Goal: Information Seeking & Learning: Compare options

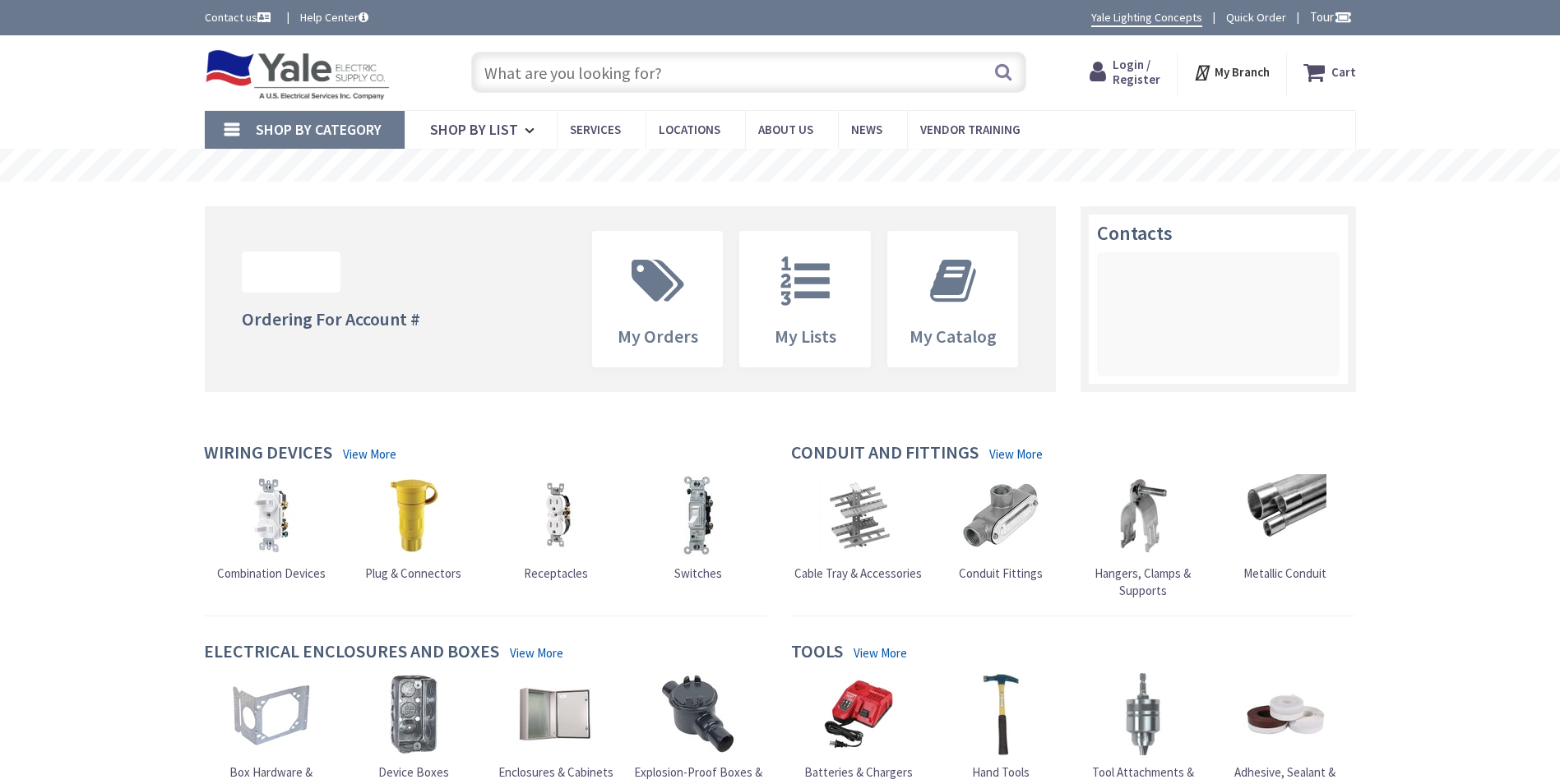
type input "Elbow Rd, Lititz, PA 17543, [GEOGRAPHIC_DATA]"
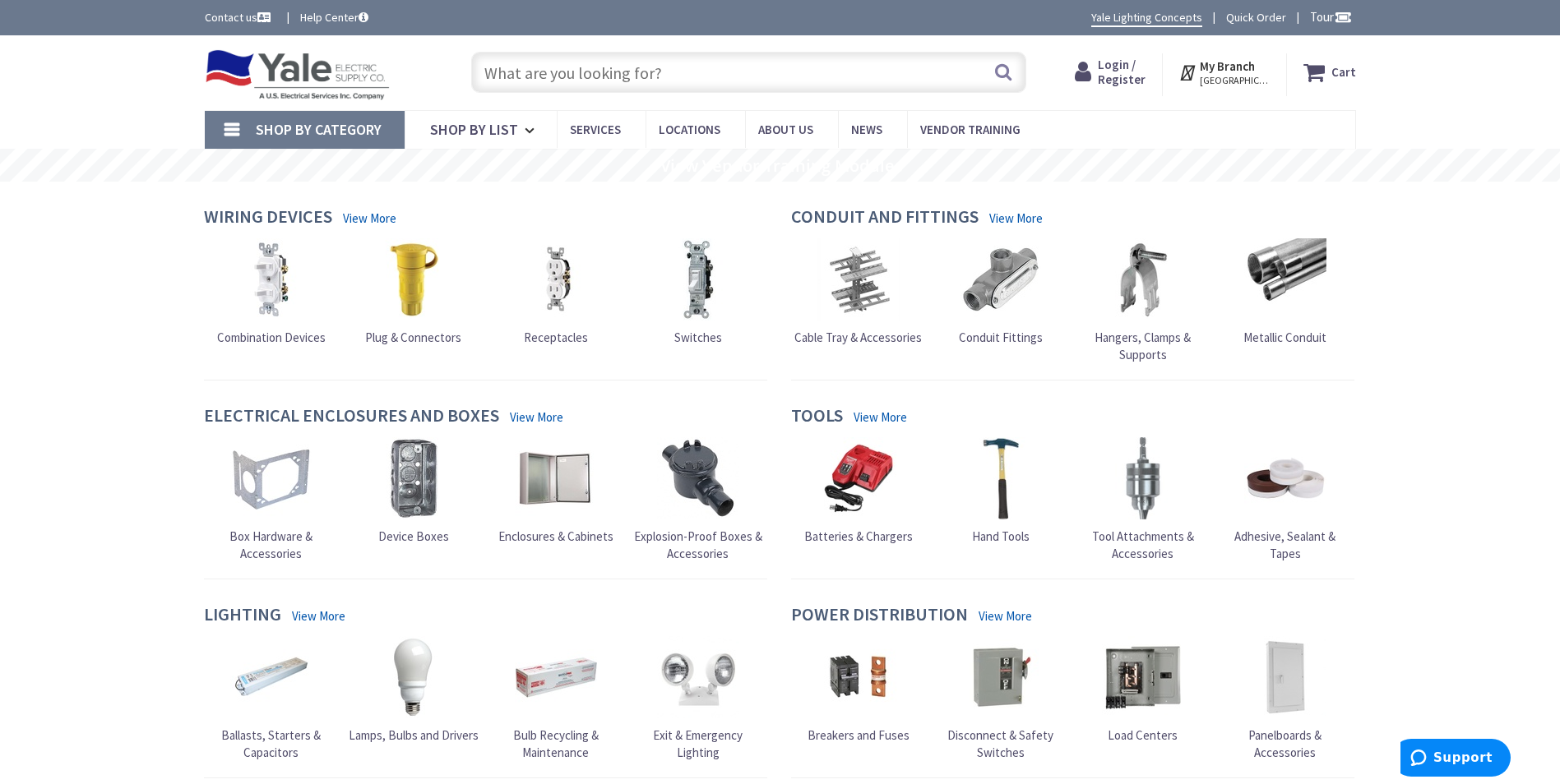
click at [230, 124] on link "Shop By Category" at bounding box center [304, 130] width 200 height 38
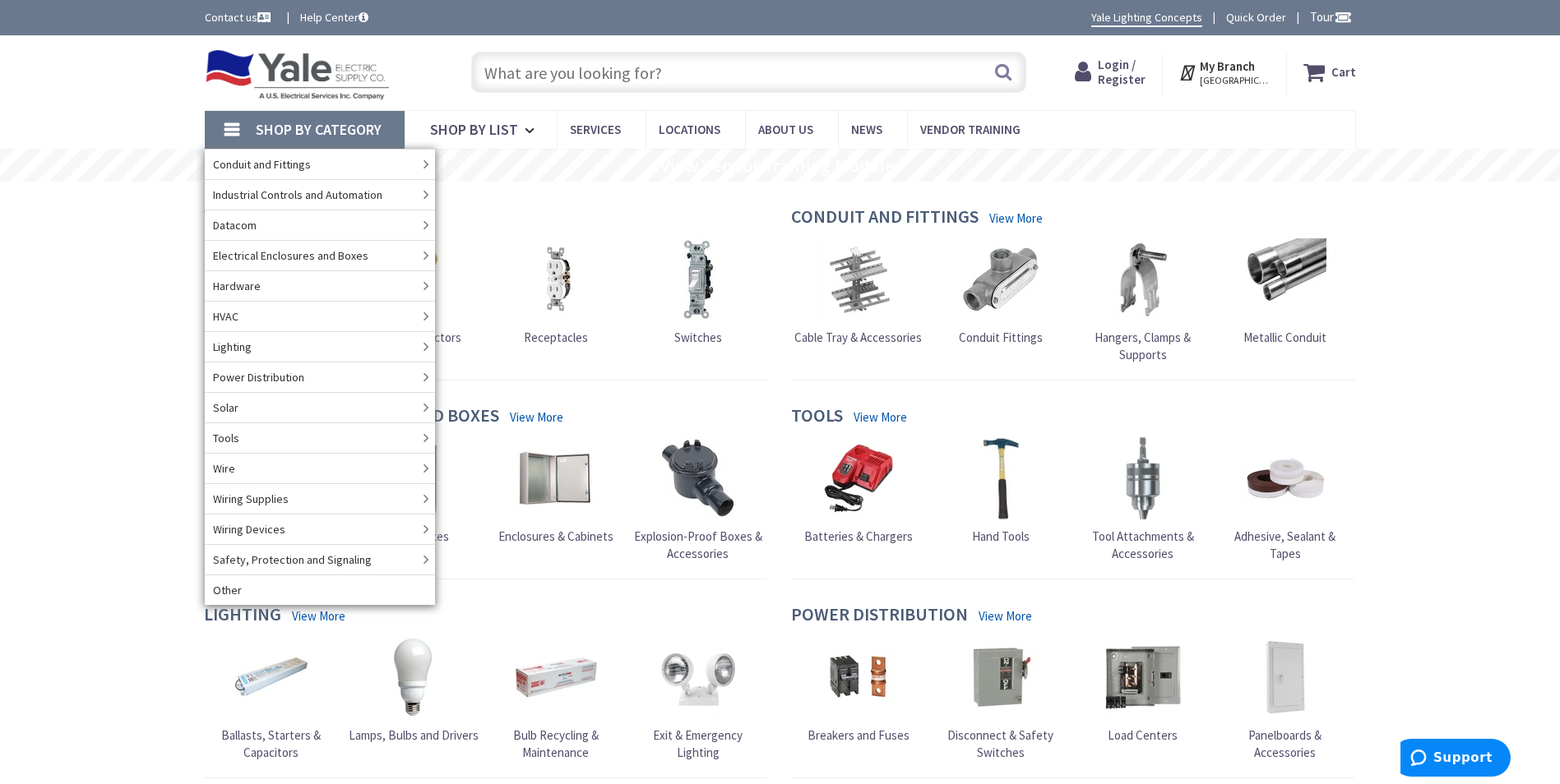
click at [662, 75] on input "text" at bounding box center [749, 72] width 556 height 41
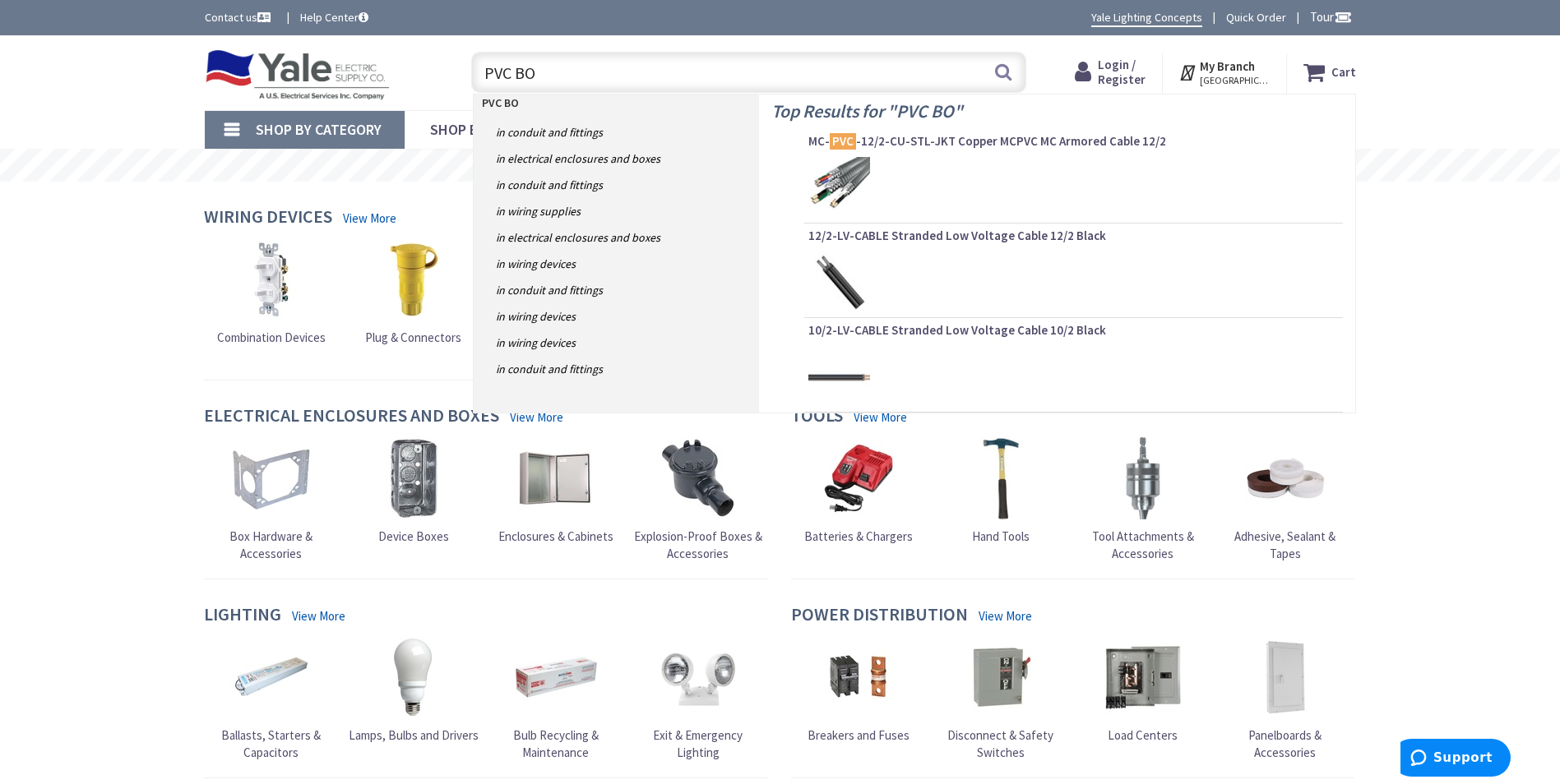
type input "PVC BOX"
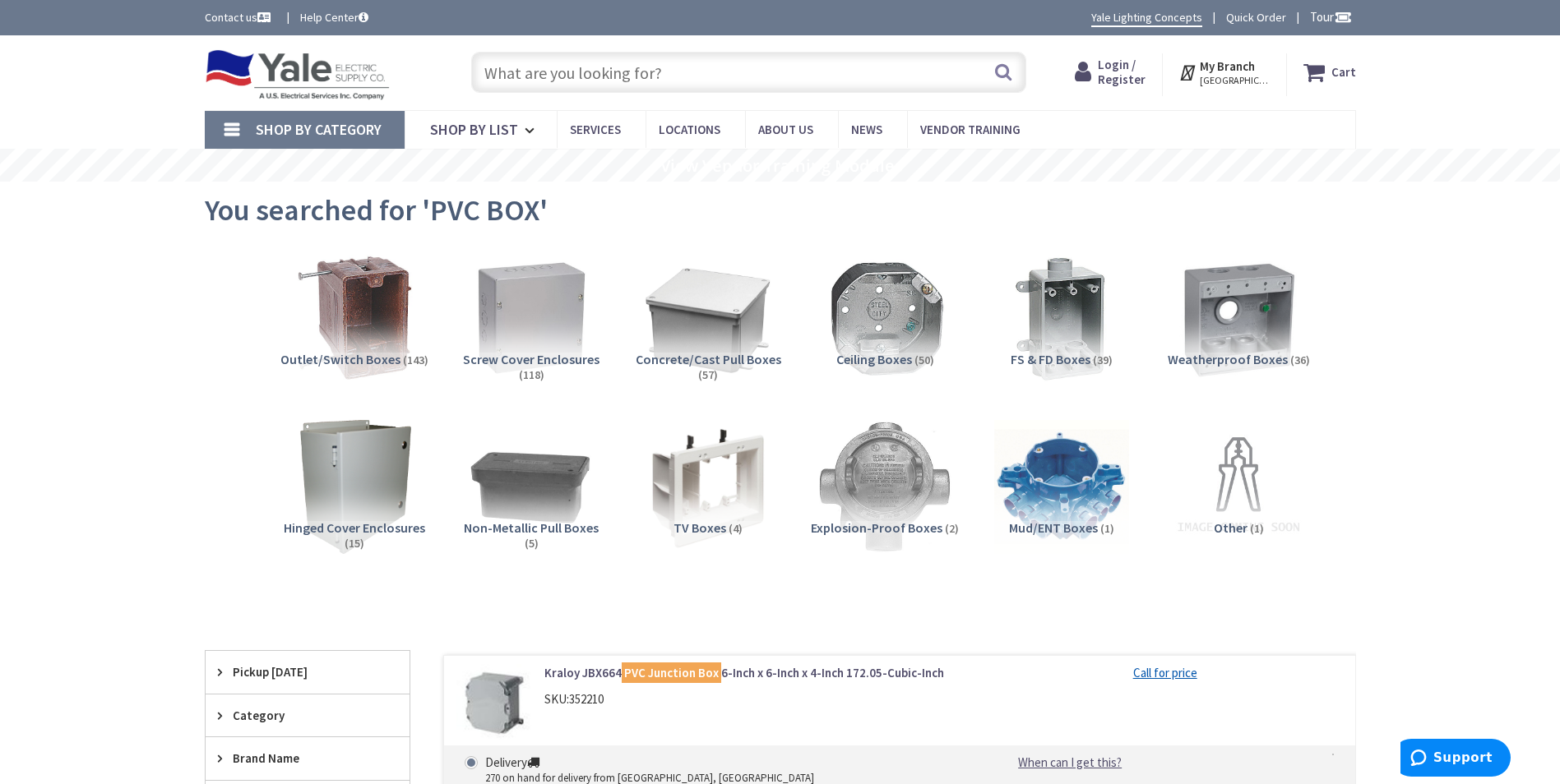
scroll to position [82, 0]
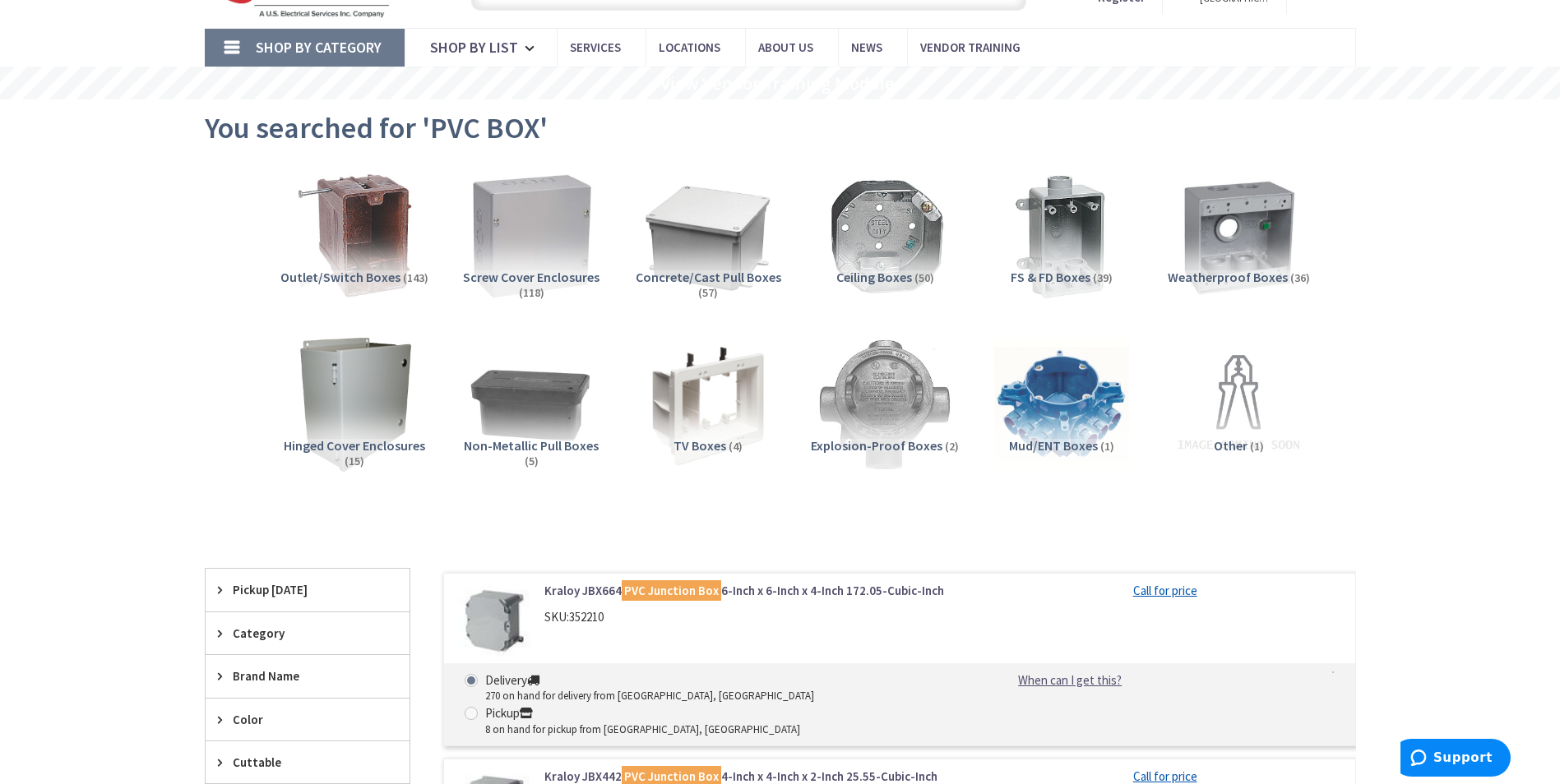
click at [521, 258] on img at bounding box center [531, 236] width 149 height 149
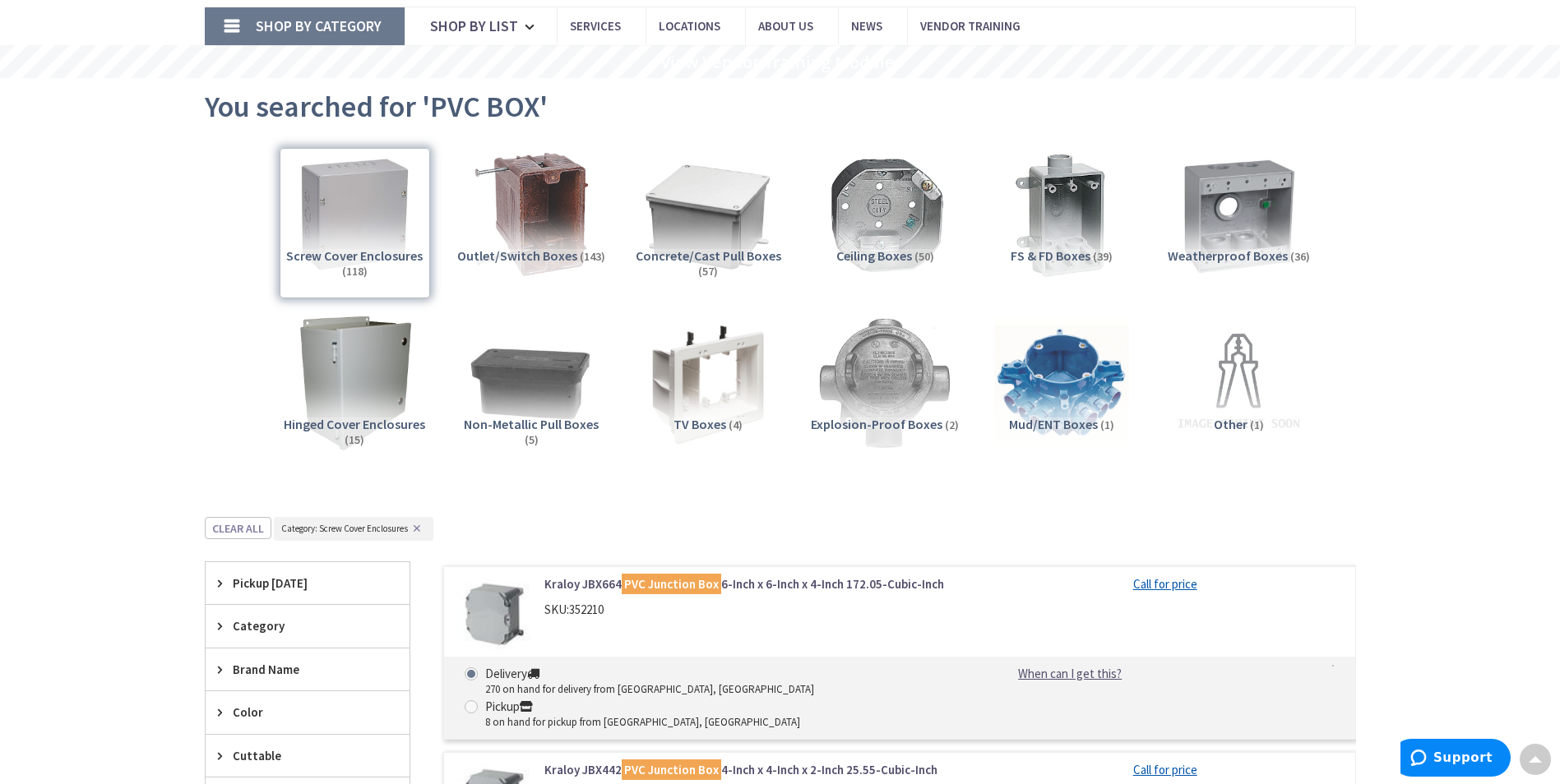
scroll to position [0, 0]
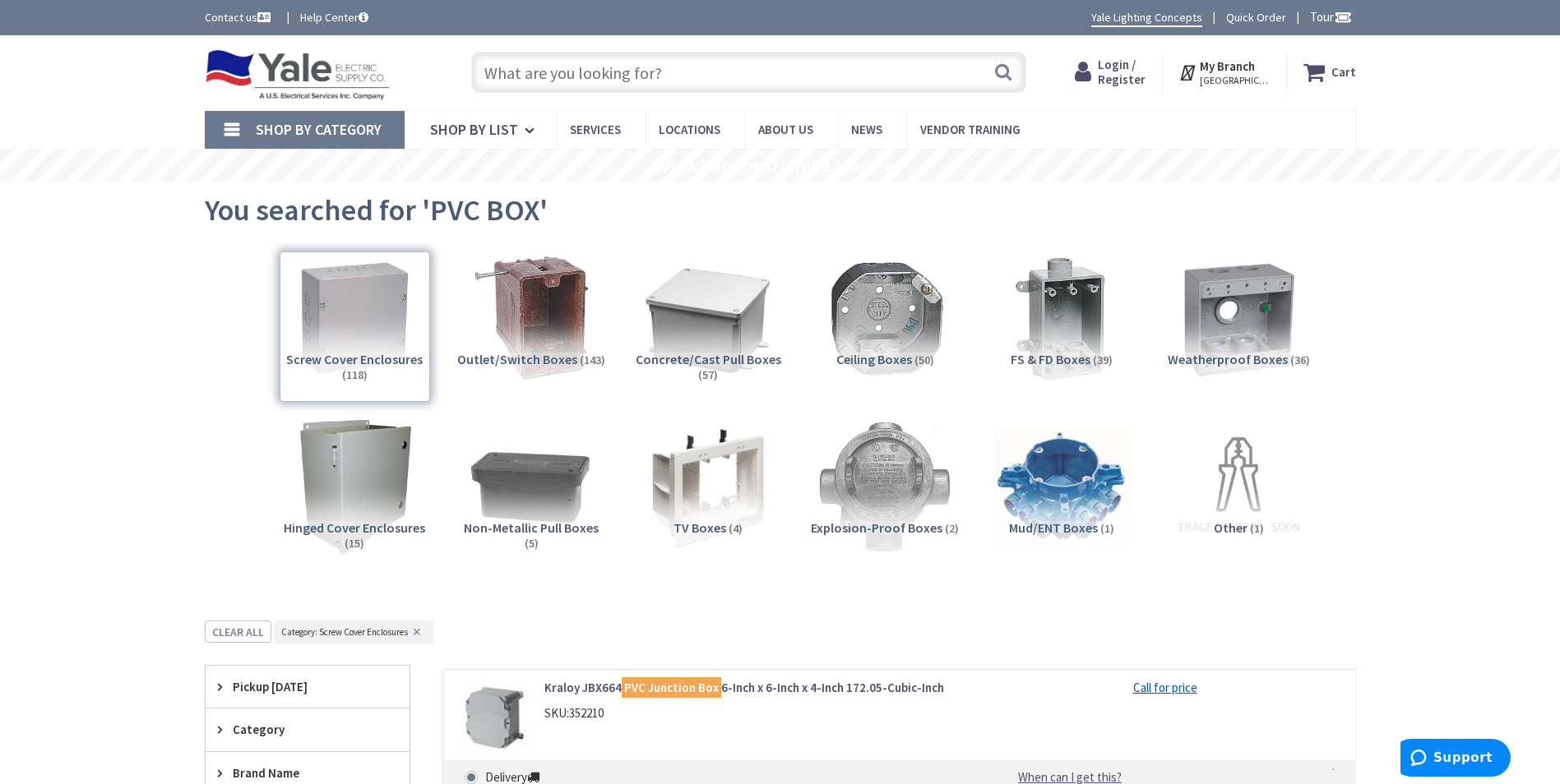
click at [1097, 69] on icon at bounding box center [1087, 72] width 23 height 29
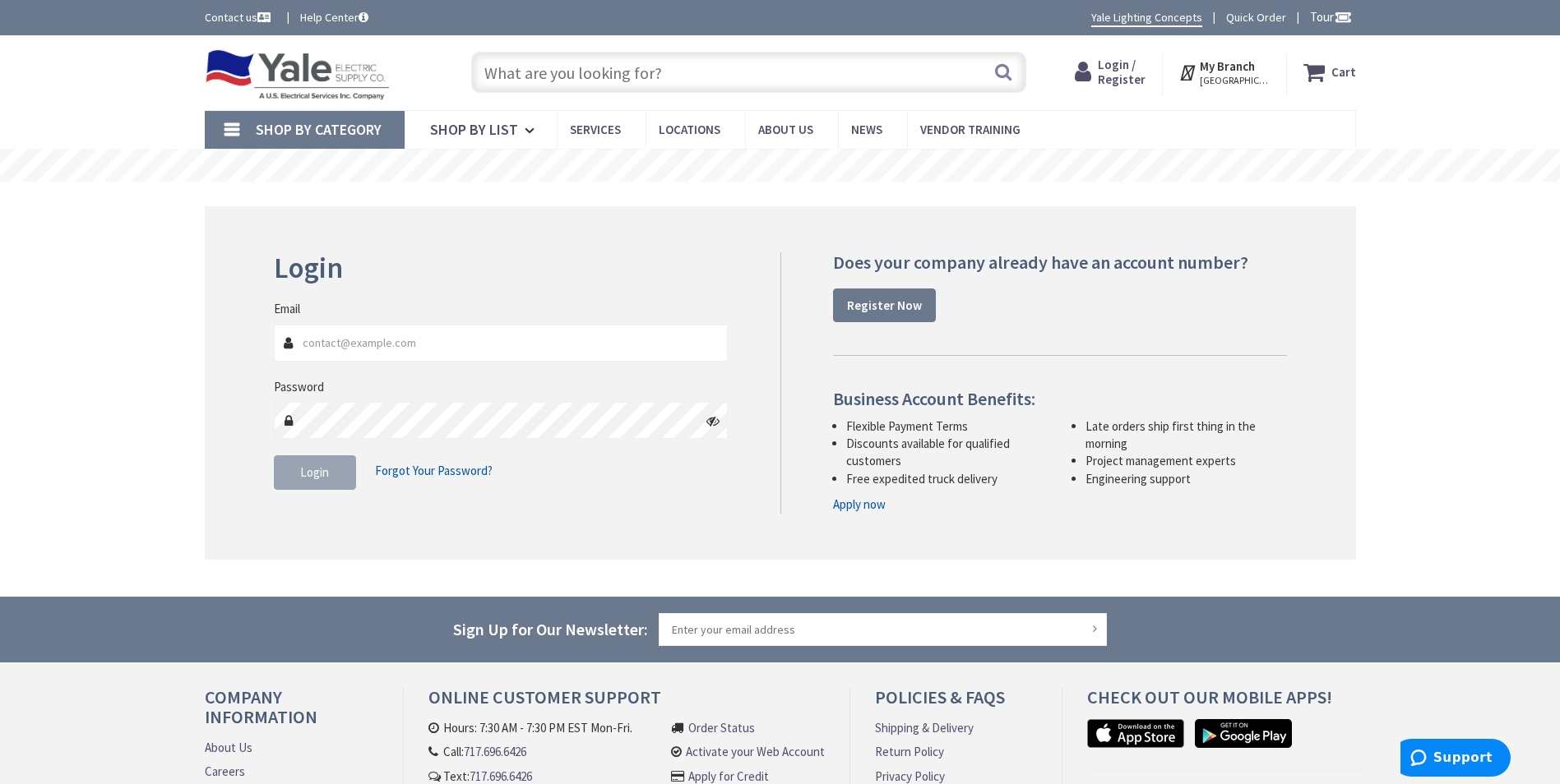
click at [436, 347] on input "Email" at bounding box center [501, 343] width 455 height 37
type input "TOM@PRIMARYCHOICEELECTRIC.COM"
click at [318, 468] on span "Login" at bounding box center [314, 472] width 28 height 16
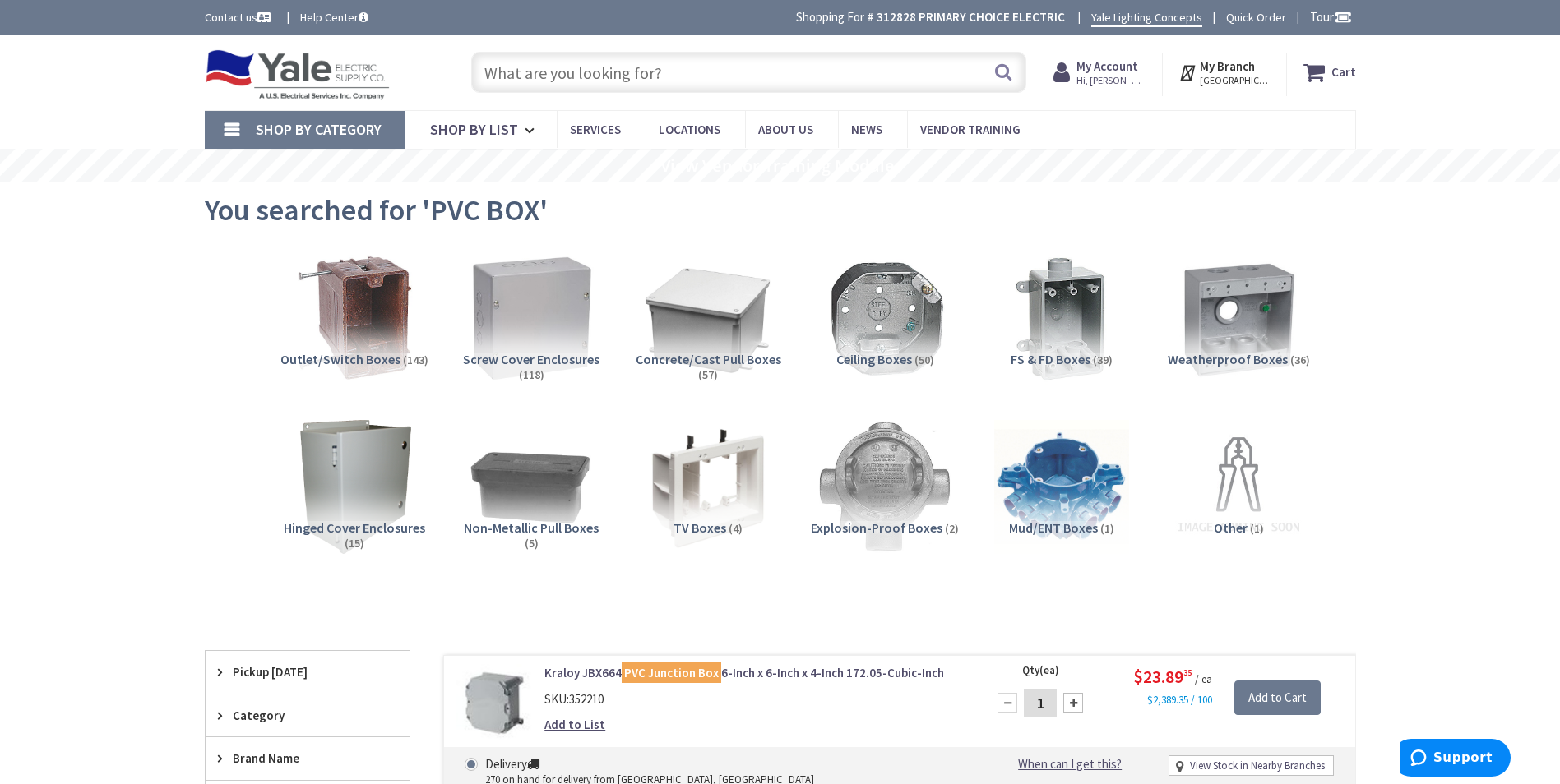
click at [518, 318] on img at bounding box center [531, 318] width 149 height 149
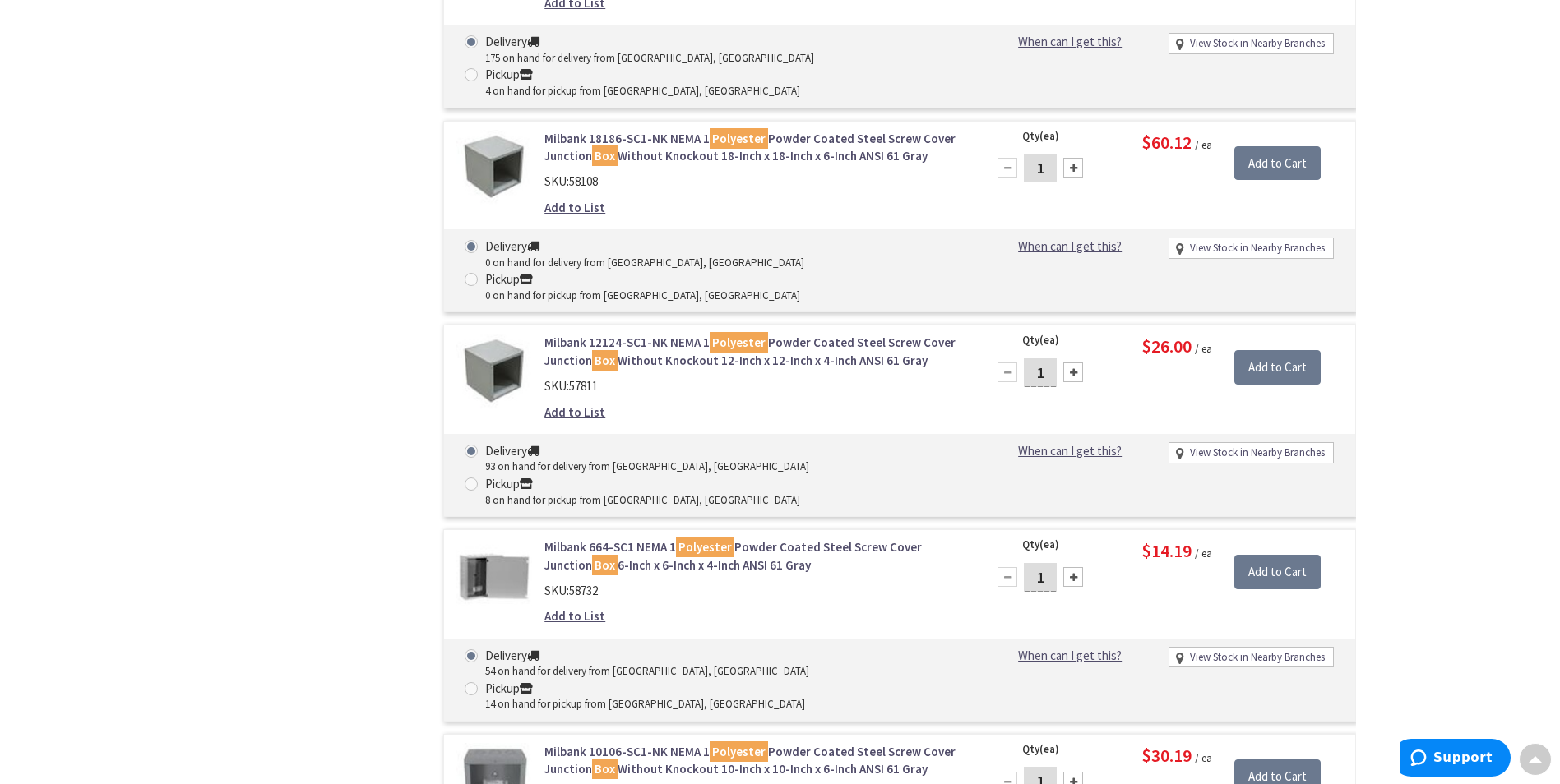
scroll to position [3575, 0]
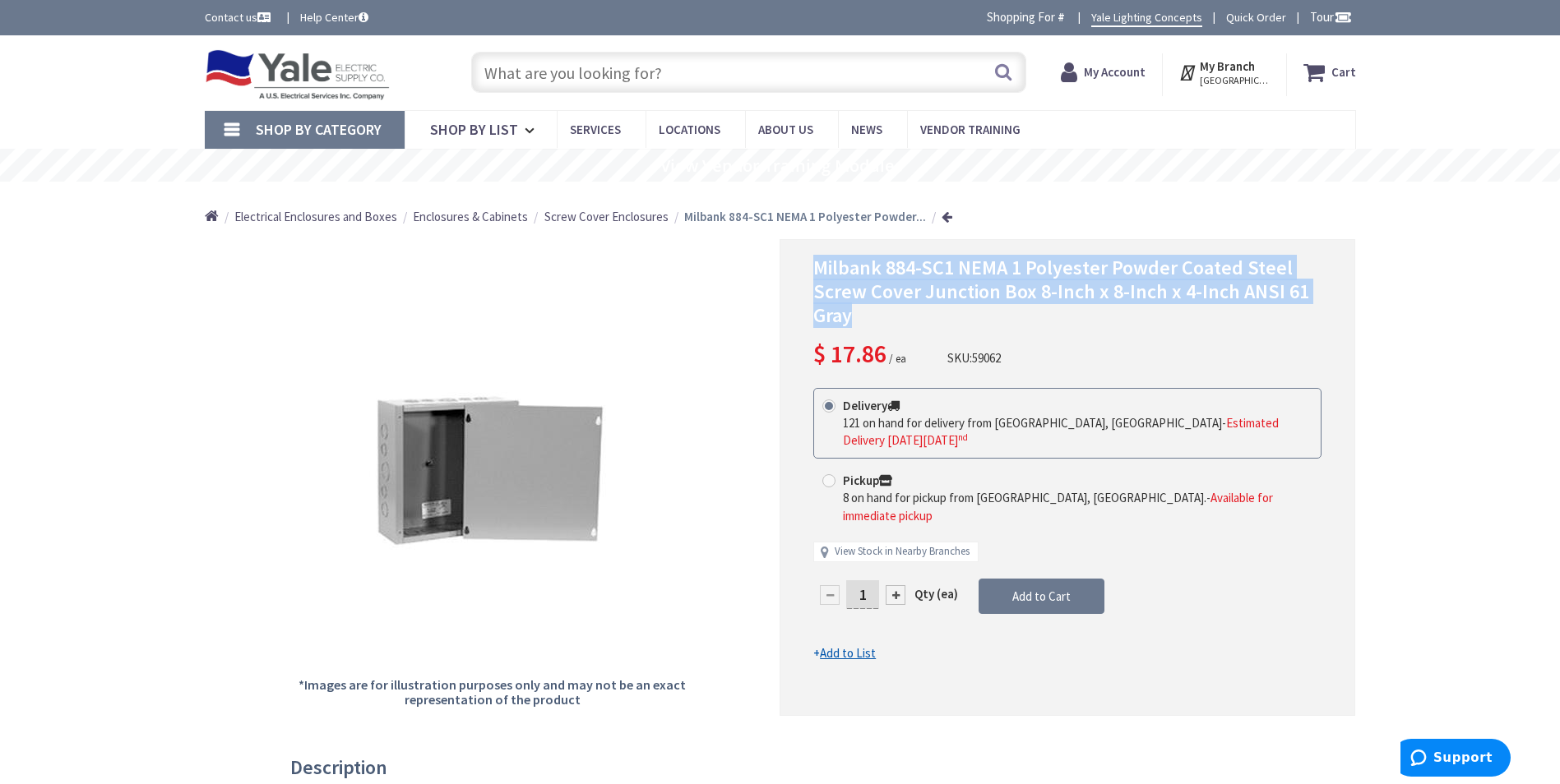
drag, startPoint x: 809, startPoint y: 265, endPoint x: 1304, endPoint y: 307, distance: 496.8
click at [1305, 306] on div "Milbank 884-SC1 NEMA 1 Polyester Powder Coated Steel Screw Cover Junction Box 8…" at bounding box center [1067, 477] width 576 height 476
copy span "Milbank 884-SC1 NEMA 1 Polyester Powder Coated Steel Screw Cover Junction Box 8…"
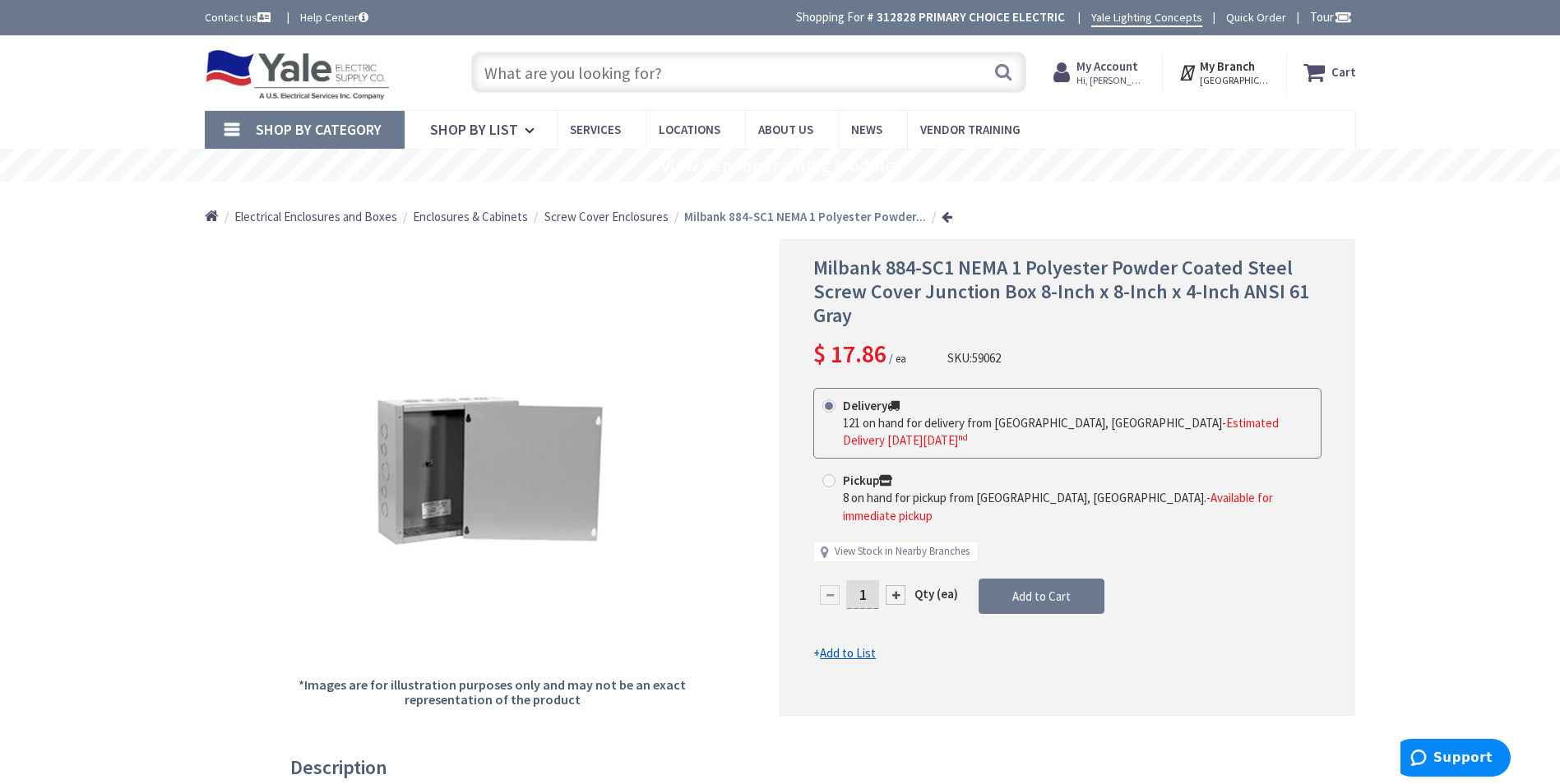
click at [231, 130] on link "Shop By Category" at bounding box center [304, 130] width 200 height 38
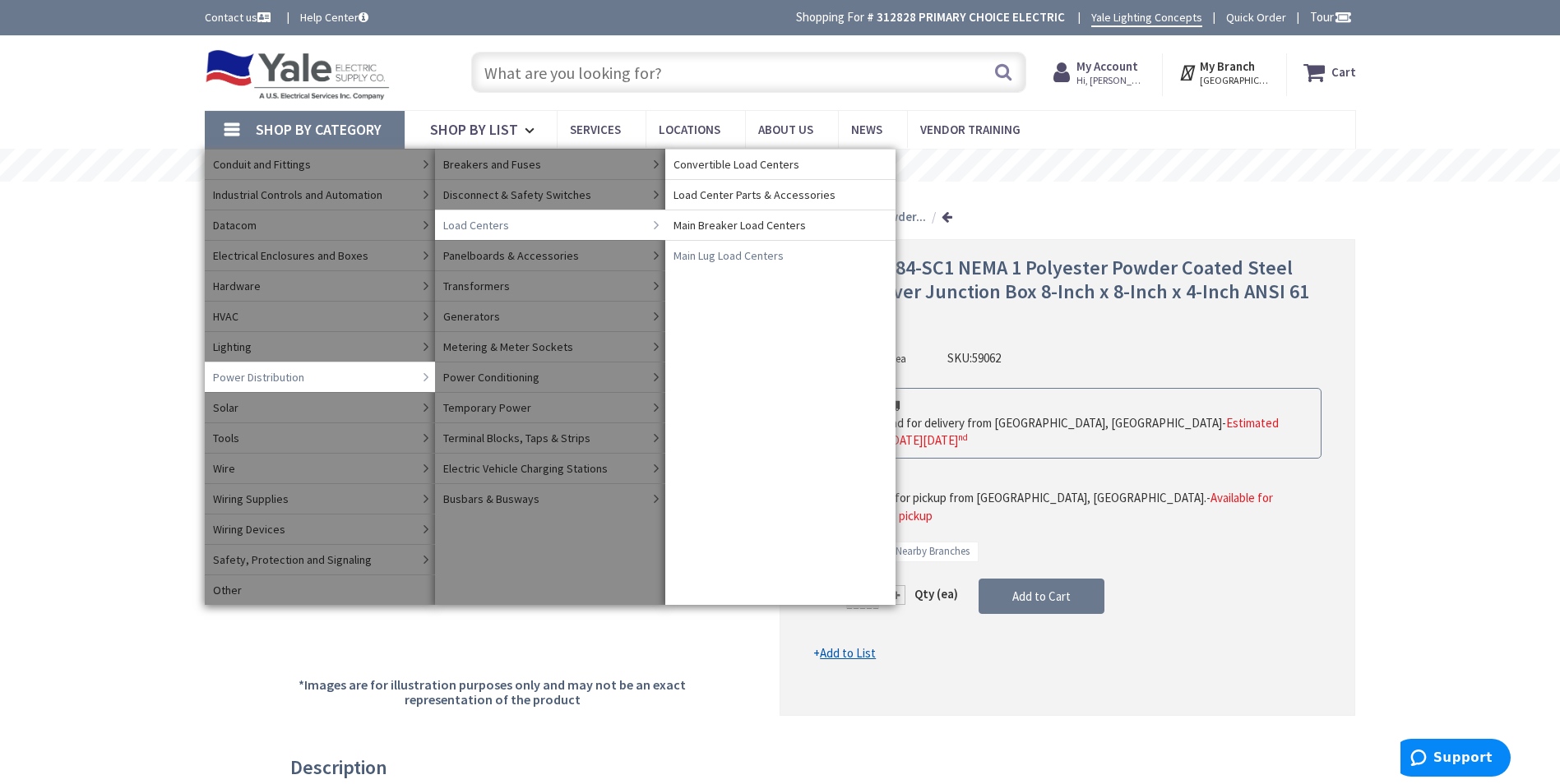
click at [751, 263] on span "Main Lug Load Centers" at bounding box center [729, 255] width 111 height 17
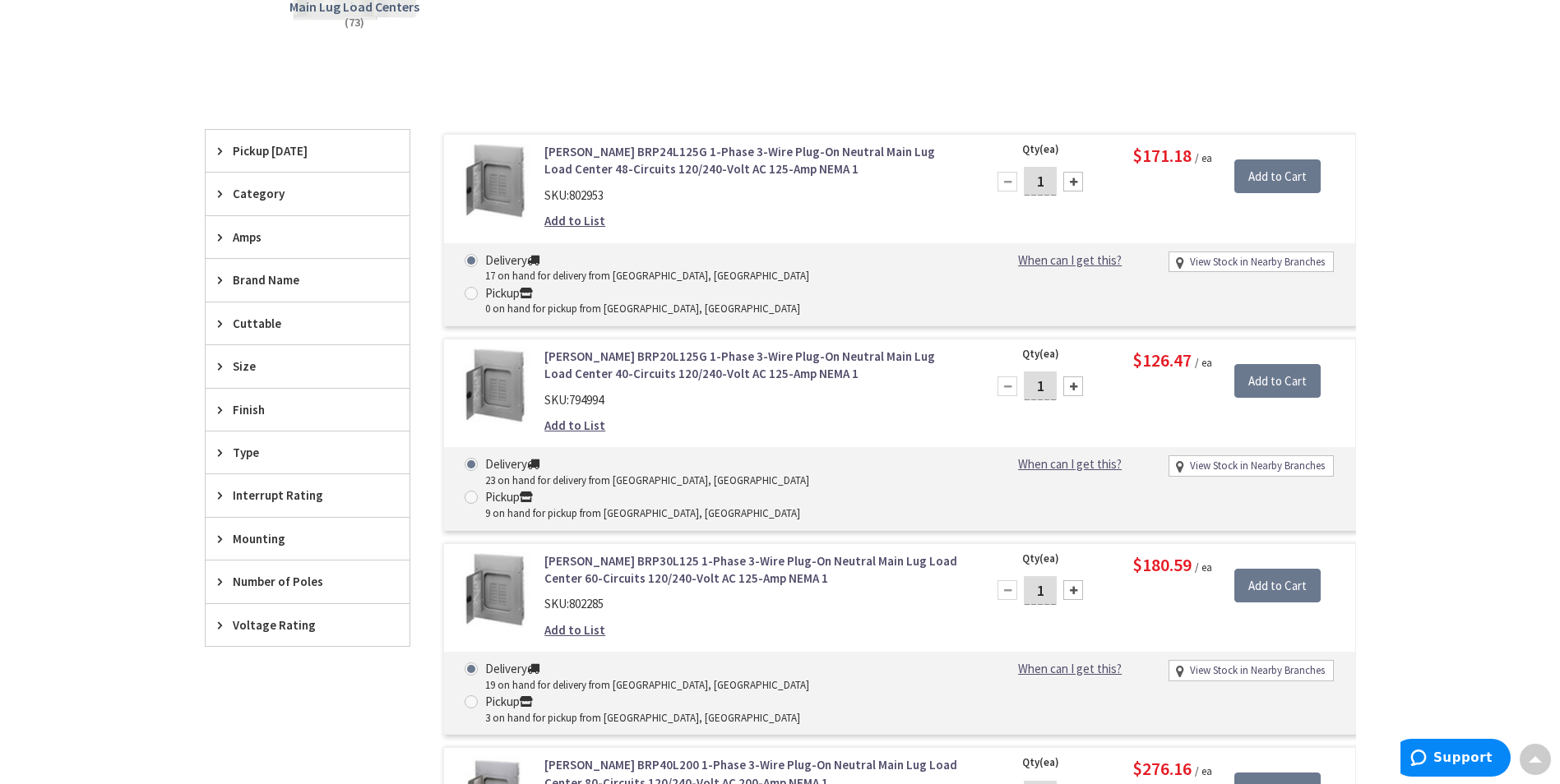
scroll to position [493, 0]
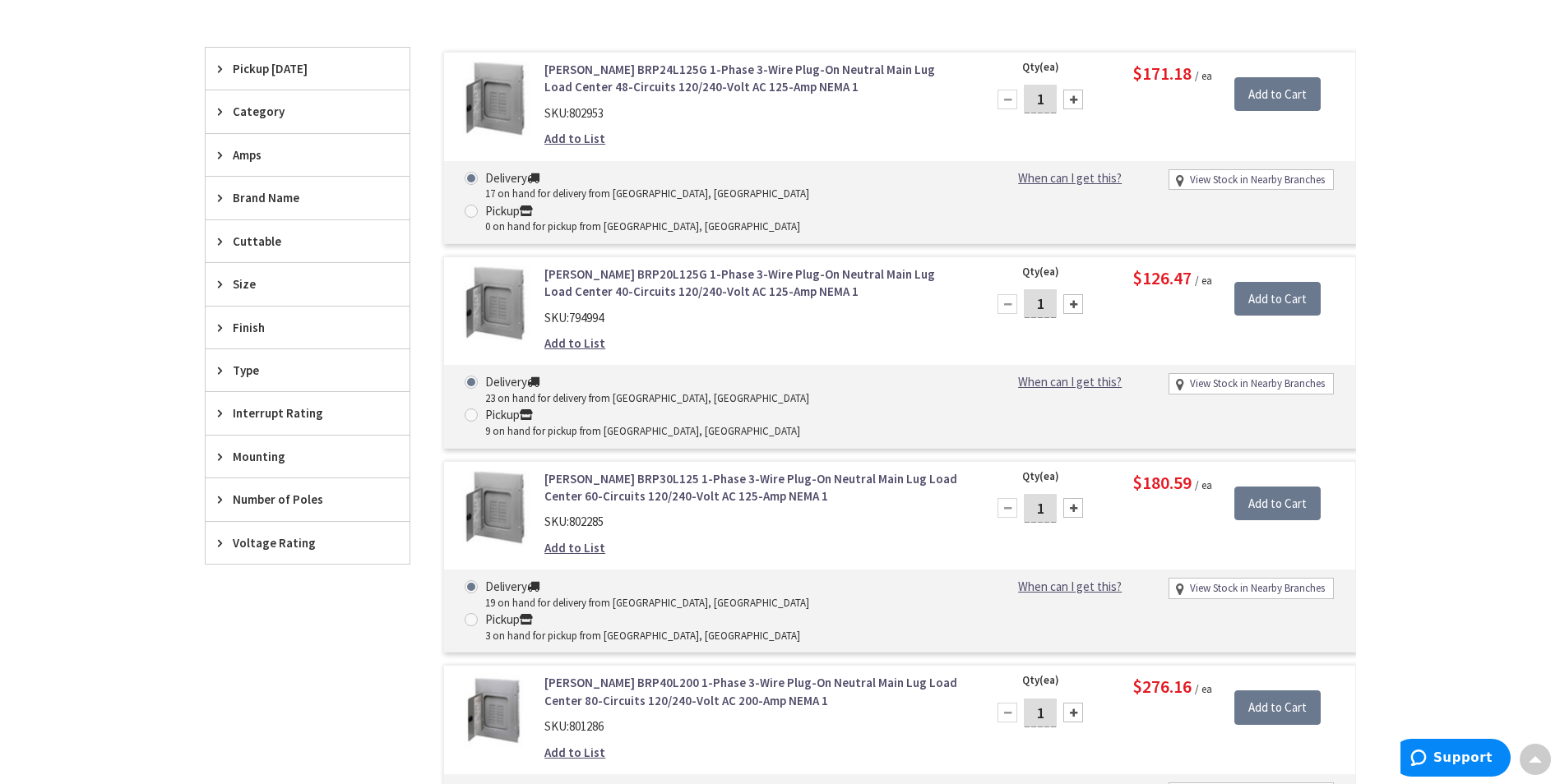
click at [648, 470] on link "[PERSON_NAME] BRP30L125 1-Phase 3-Wire Plug-On Neutral Main Lug Load Center 60-…" at bounding box center [754, 488] width 419 height 35
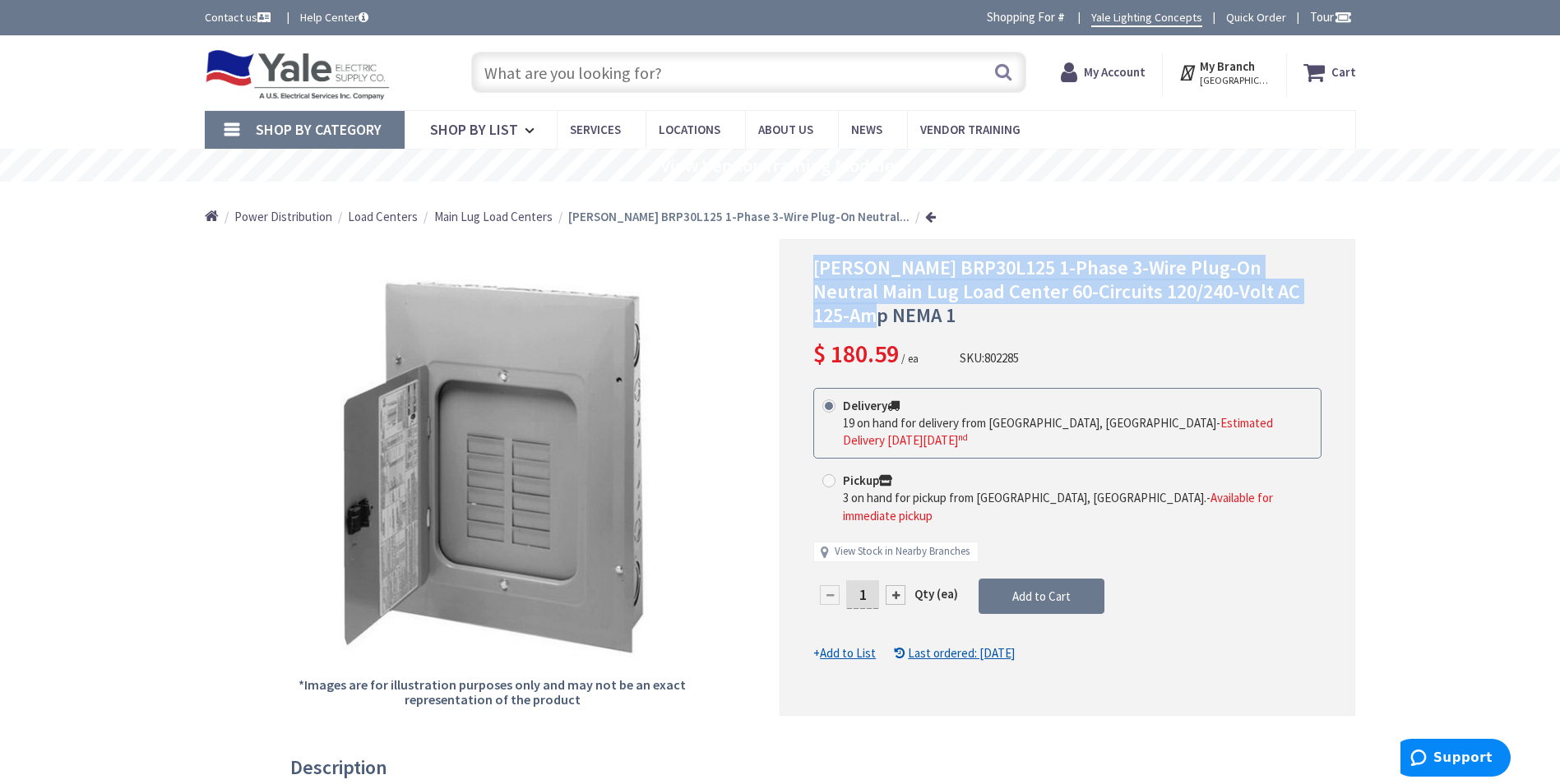
drag, startPoint x: 809, startPoint y: 267, endPoint x: 1302, endPoint y: 290, distance: 493.5
click at [1302, 290] on div "Eaton BRP30L125 1-Phase 3-Wire Plug-On Neutral Main Lug Load Center 60-Circuits…" at bounding box center [1067, 477] width 576 height 476
drag, startPoint x: 1302, startPoint y: 290, endPoint x: 1218, endPoint y: 277, distance: 85.0
copy span "Eaton BRP30L125 1-Phase 3-Wire Plug-On Neutral Main Lug Load Center 60-Circuits…"
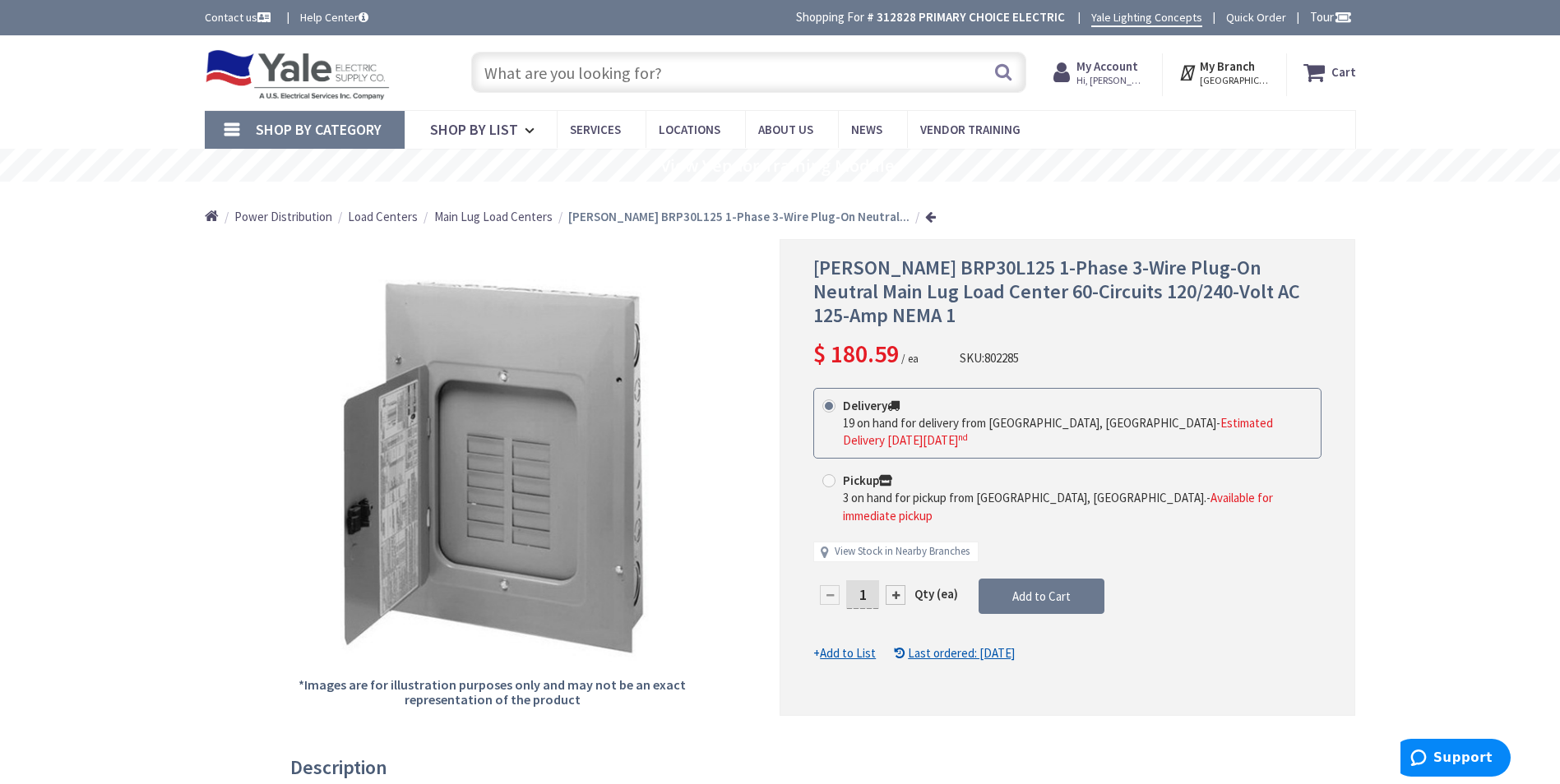
click at [588, 79] on input "text" at bounding box center [749, 72] width 556 height 41
click at [241, 128] on link "Shop By Category" at bounding box center [304, 130] width 200 height 38
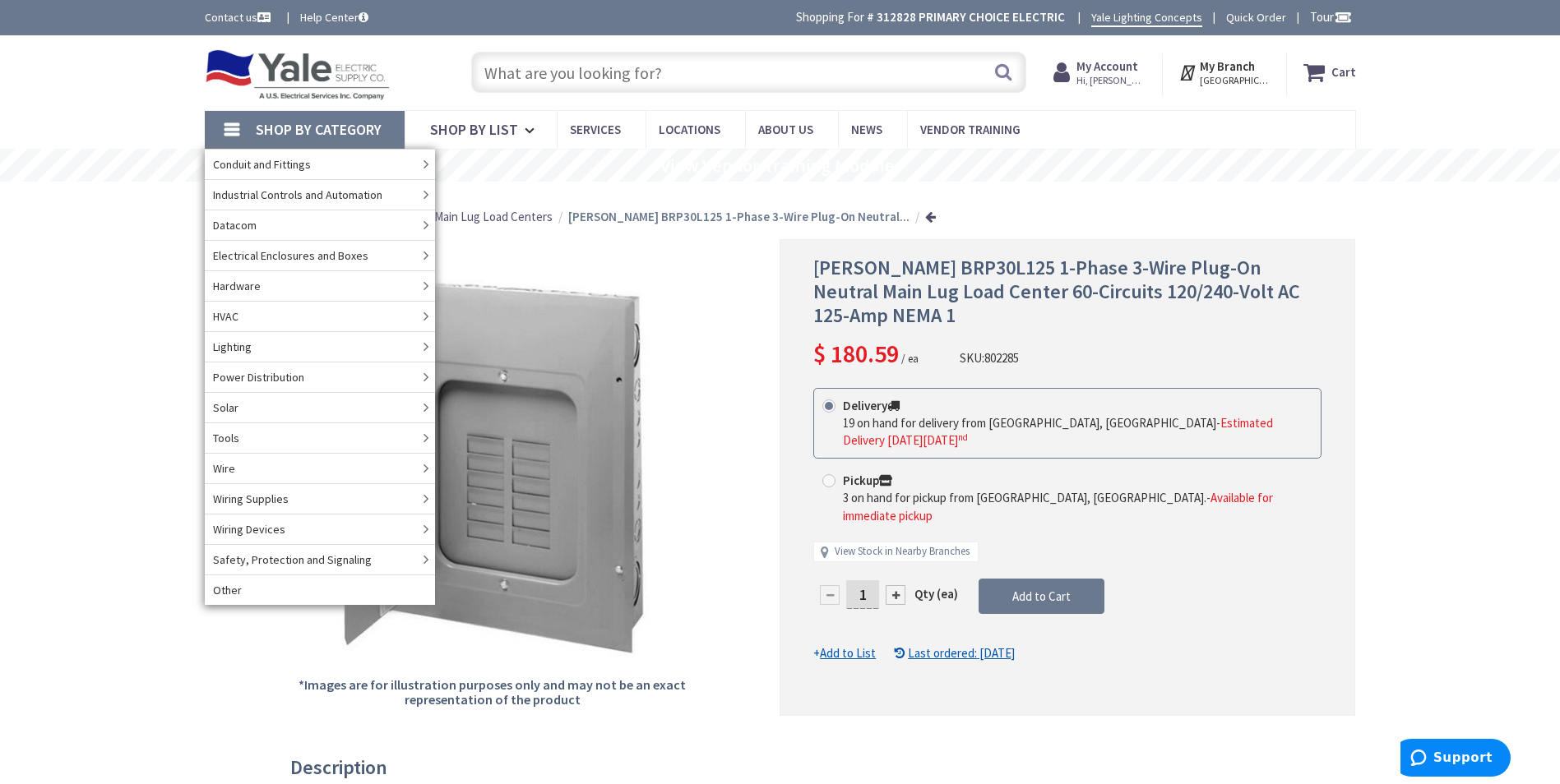
click at [565, 79] on input "text" at bounding box center [749, 72] width 556 height 41
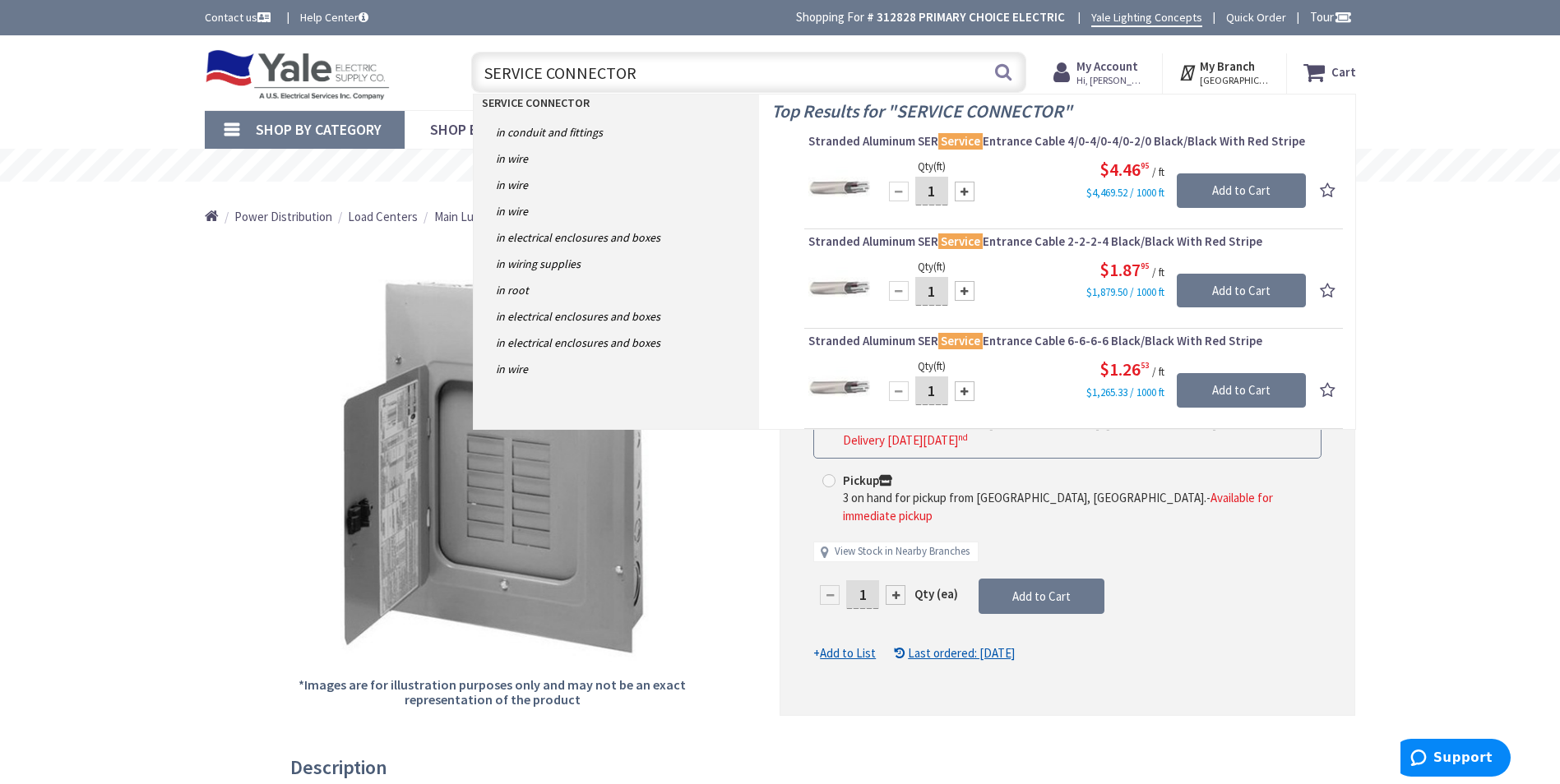
type input "SERVICE CONNECTORS"
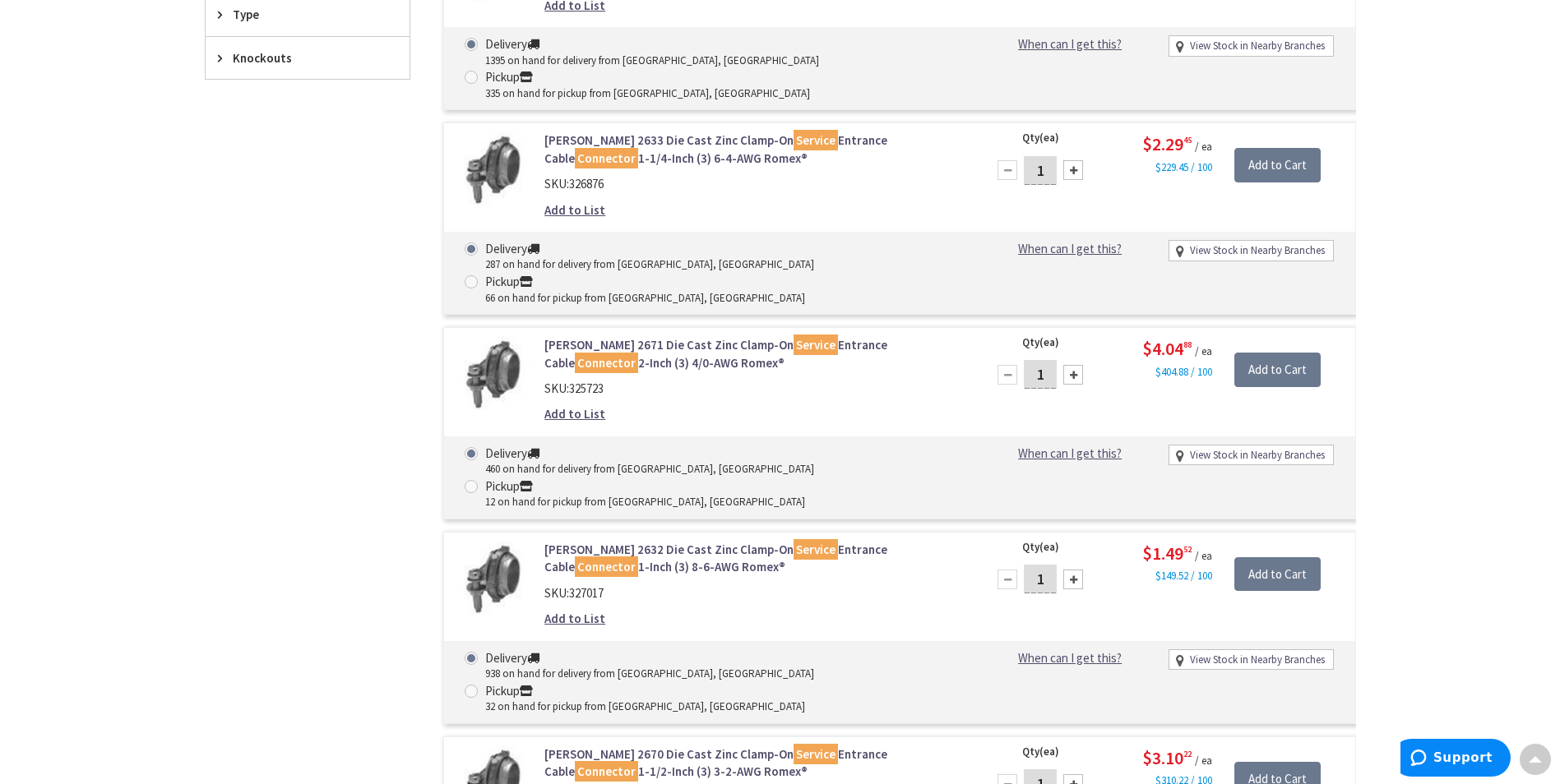
scroll to position [986, 0]
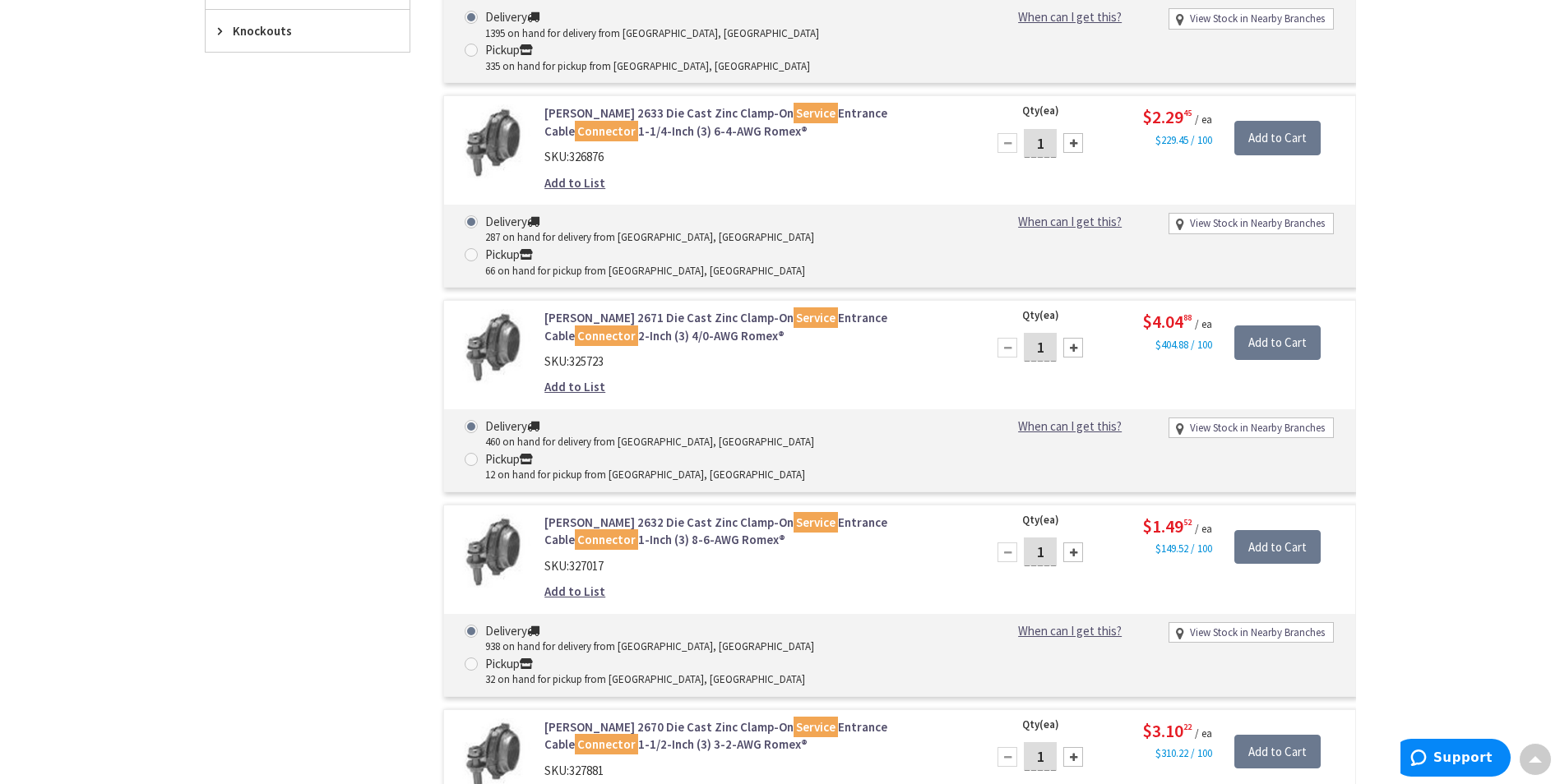
click at [556, 719] on link "Crouse-Hinds 2670 Die Cast Zinc Clamp-On Service Entrance Cable Connector 1-1/2…" at bounding box center [754, 736] width 419 height 35
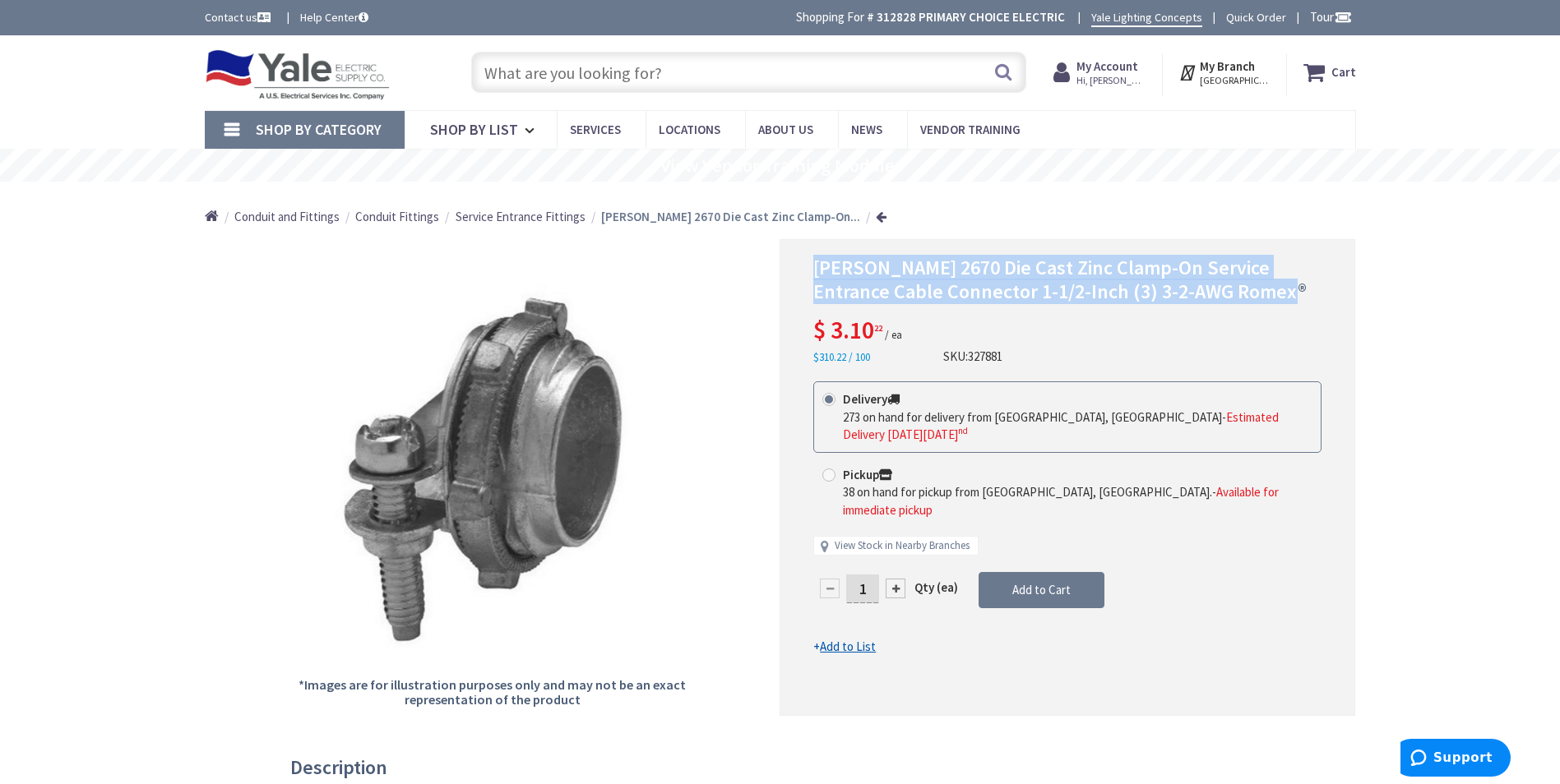
drag, startPoint x: 817, startPoint y: 271, endPoint x: 1238, endPoint y: 290, distance: 421.4
click at [1238, 290] on h1 "[PERSON_NAME] 2670 Die Cast Zinc Clamp-On Service Entrance Cable Connector 1-1/…" at bounding box center [1068, 280] width 509 height 48
copy span "[PERSON_NAME] 2670 Die Cast Zinc Clamp-On Service Entrance Cable Connector 1-1/…"
